Goal: Find specific page/section: Find specific page/section

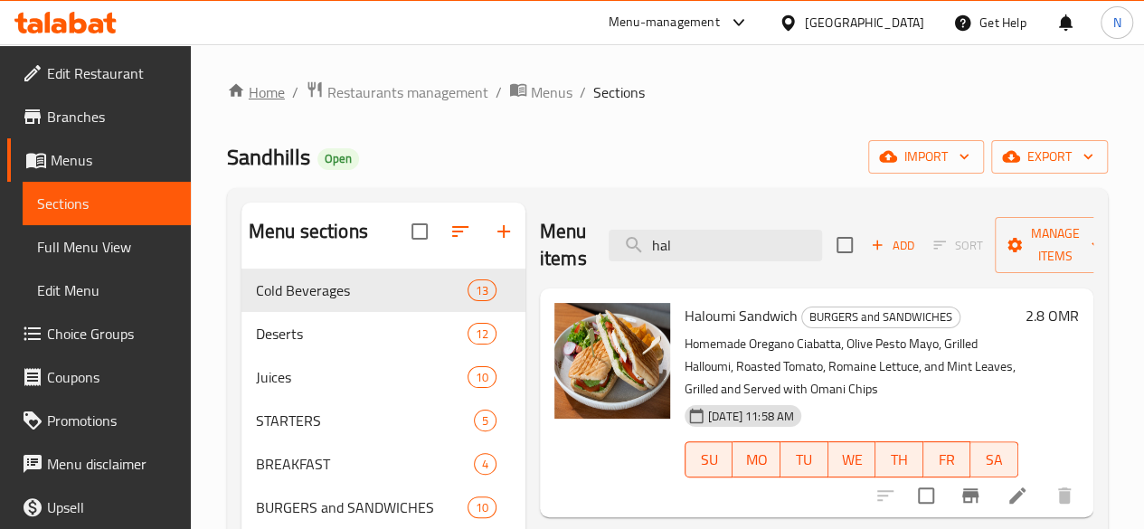
click at [246, 91] on link "Home" at bounding box center [256, 92] width 58 height 22
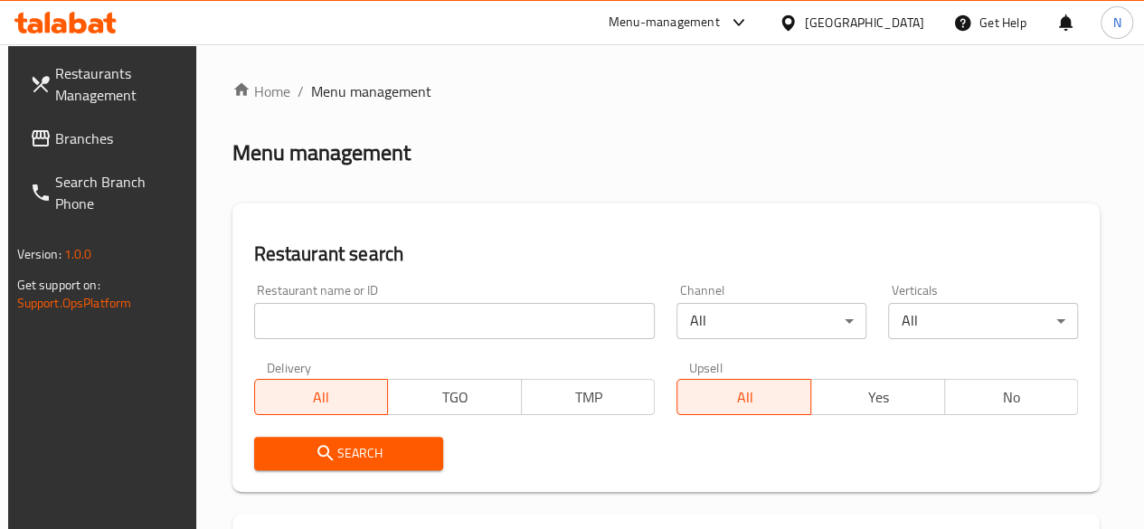
click at [300, 328] on input "search" at bounding box center [455, 321] width 402 height 36
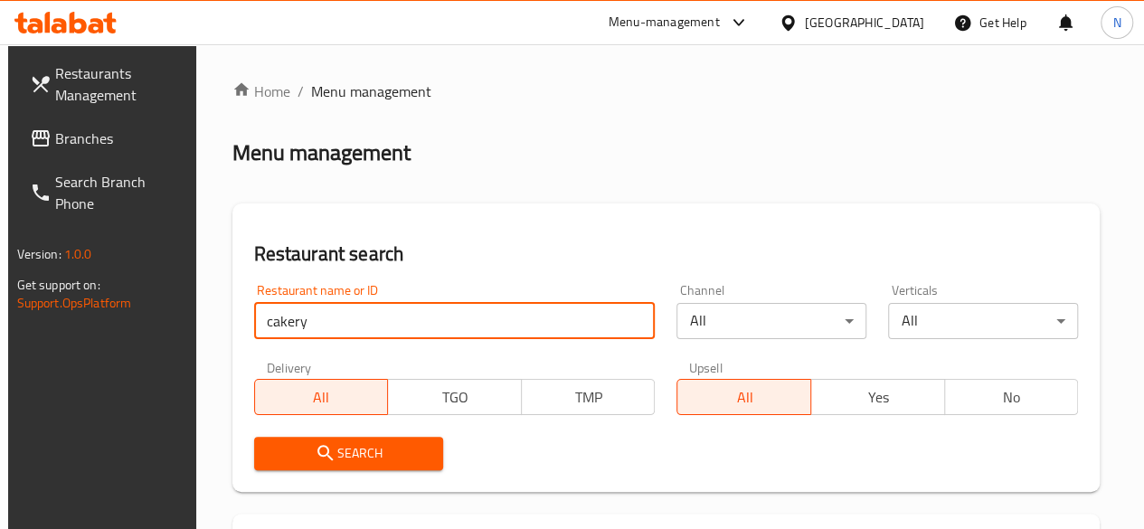
type input "cakery"
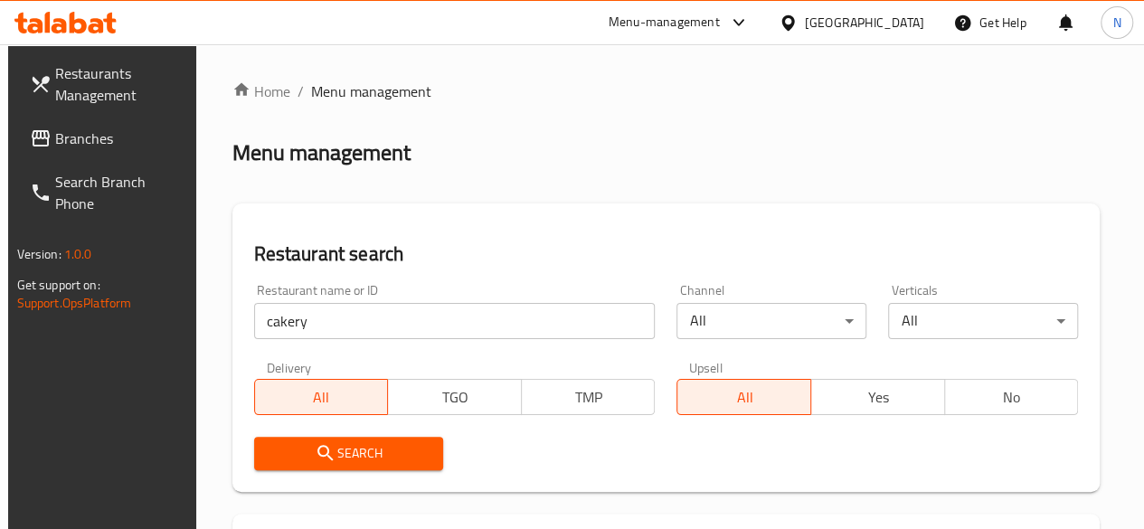
click at [360, 456] on span "Search" at bounding box center [349, 453] width 161 height 23
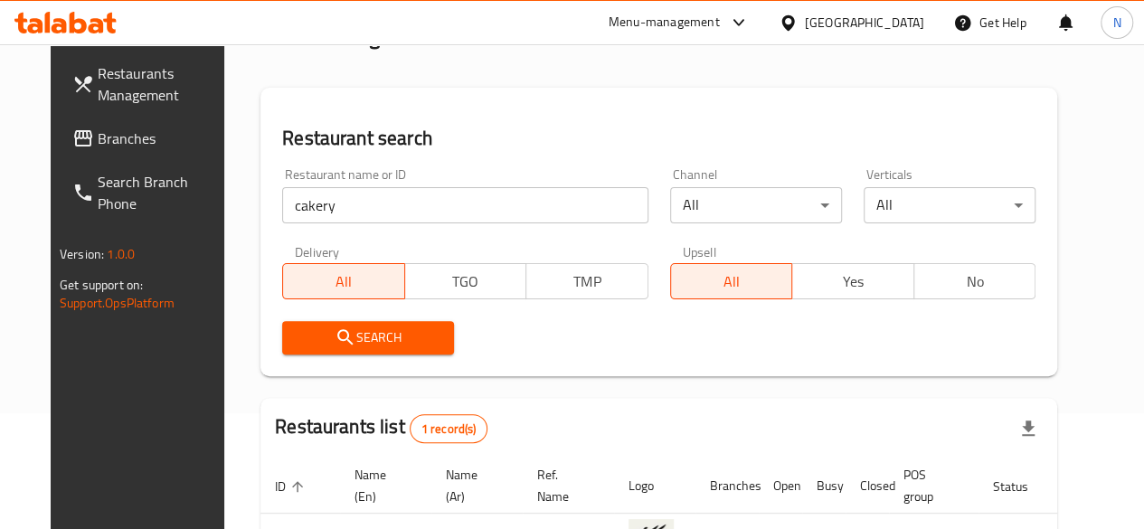
scroll to position [181, 0]
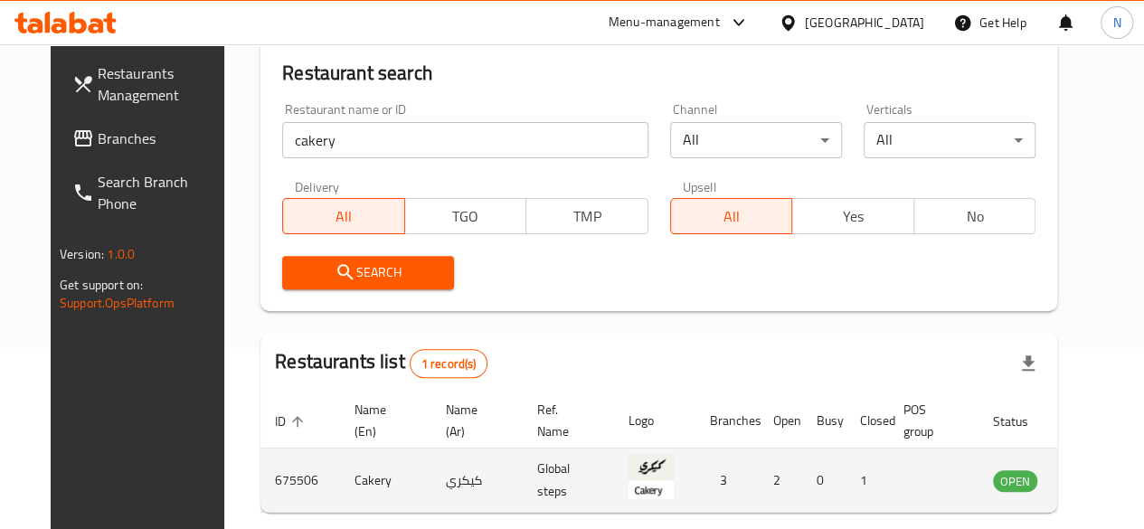
click at [1074, 489] on td "enhanced table" at bounding box center [1105, 481] width 62 height 64
click at [1089, 481] on icon "enhanced table" at bounding box center [1099, 481] width 20 height 15
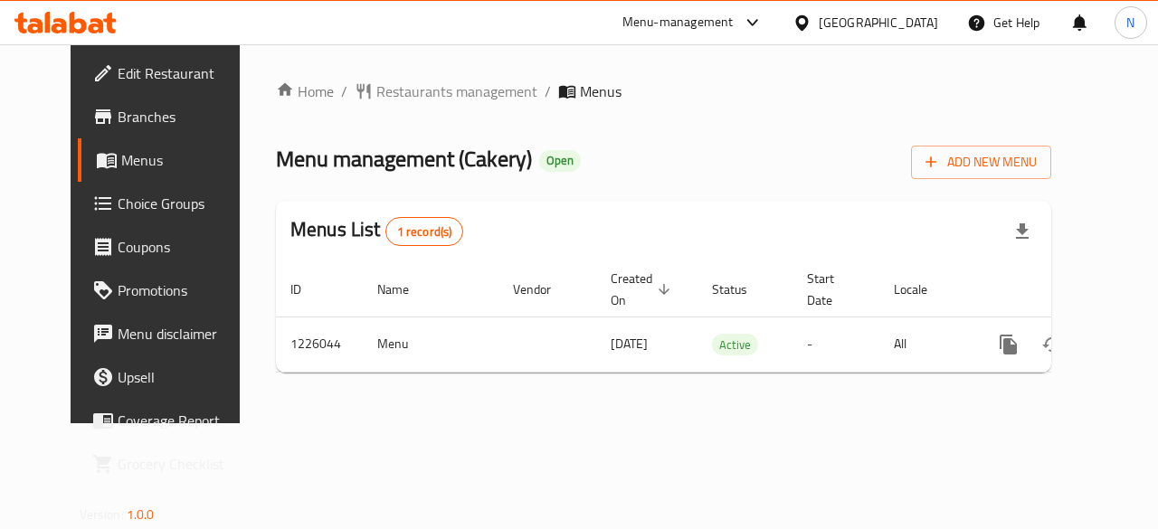
scroll to position [11, 0]
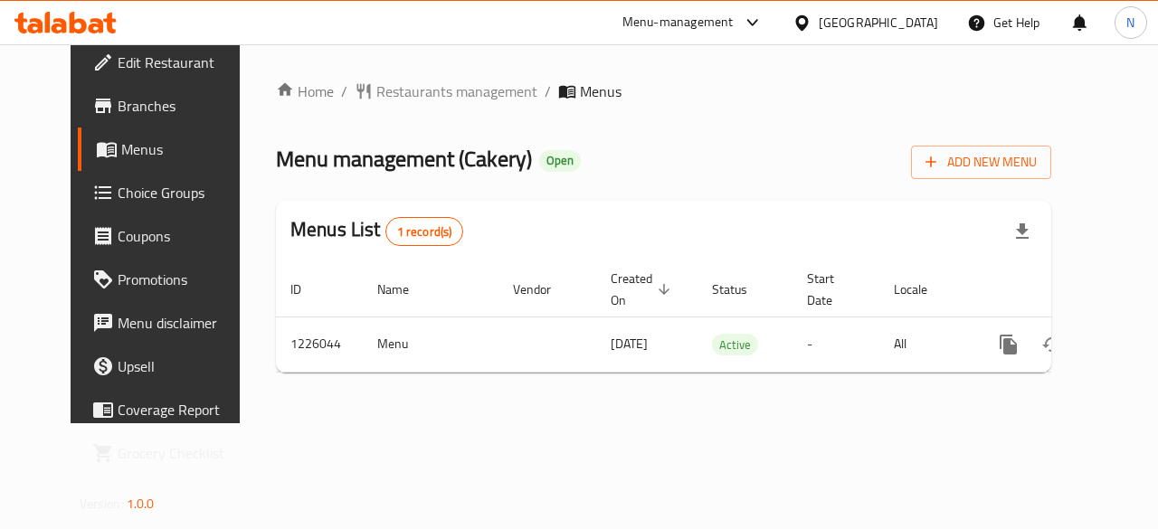
click at [118, 102] on span "Branches" at bounding box center [184, 106] width 132 height 22
